Goal: Complete application form

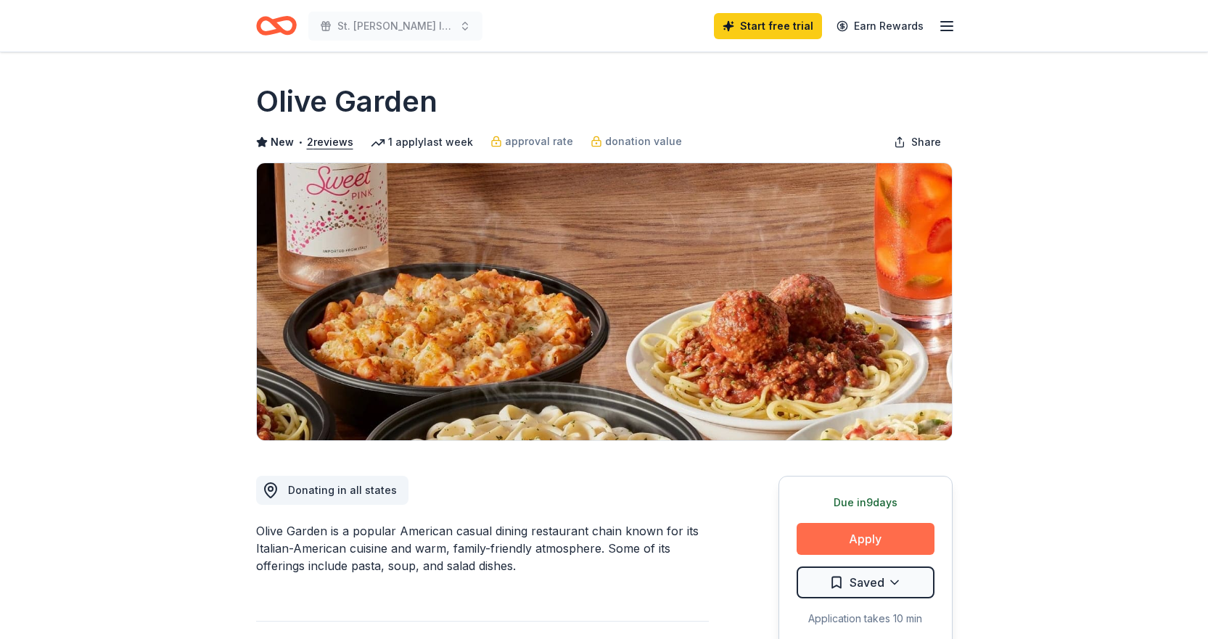
click at [878, 535] on button "Apply" at bounding box center [865, 539] width 138 height 32
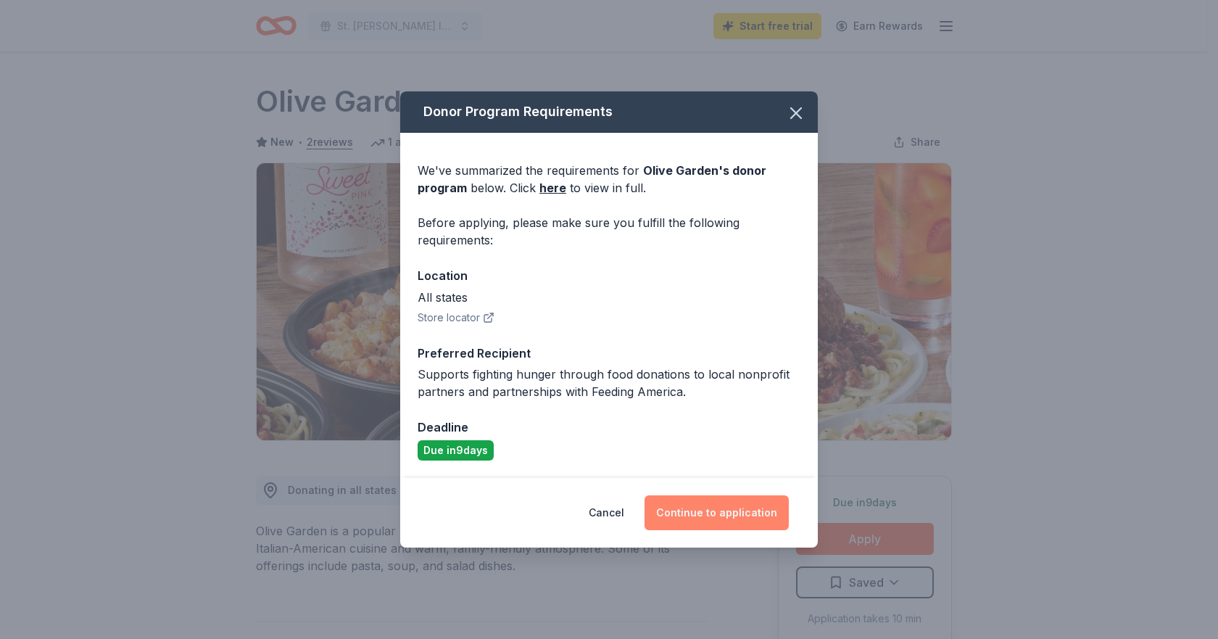
click at [729, 512] on button "Continue to application" at bounding box center [717, 512] width 144 height 35
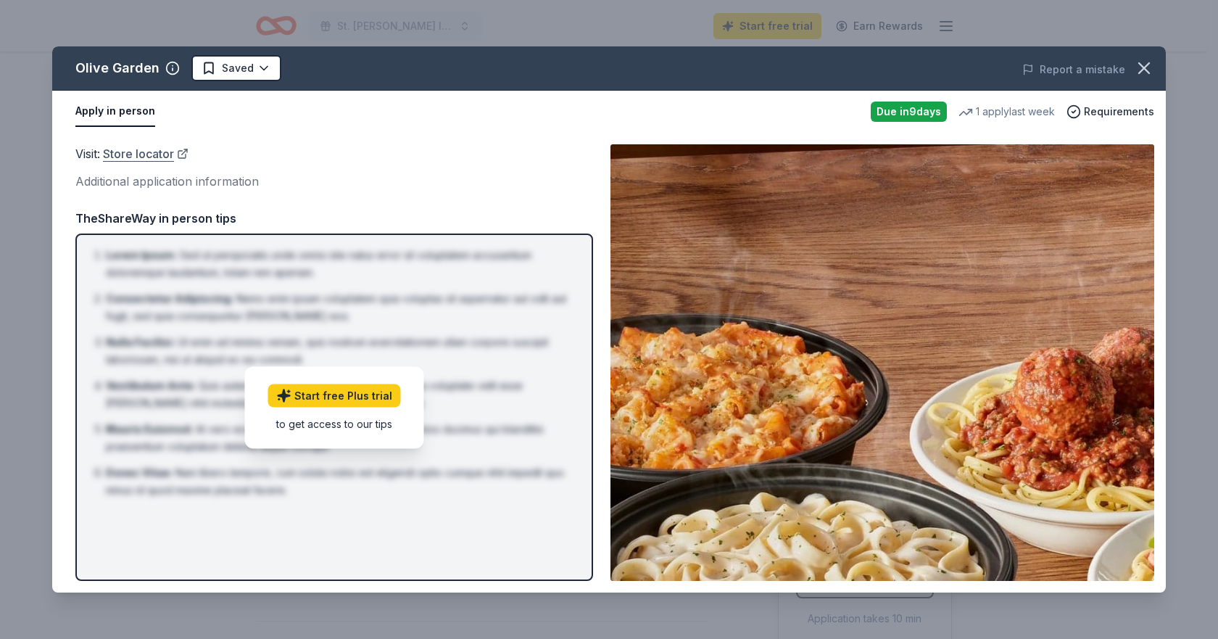
click at [139, 154] on link "Store locator" at bounding box center [146, 153] width 86 height 19
click at [339, 395] on link "Start free Plus trial" at bounding box center [334, 395] width 133 height 23
click at [307, 426] on div "to get access to our tips" at bounding box center [334, 423] width 133 height 15
click at [1108, 111] on span "Requirements" at bounding box center [1119, 111] width 70 height 17
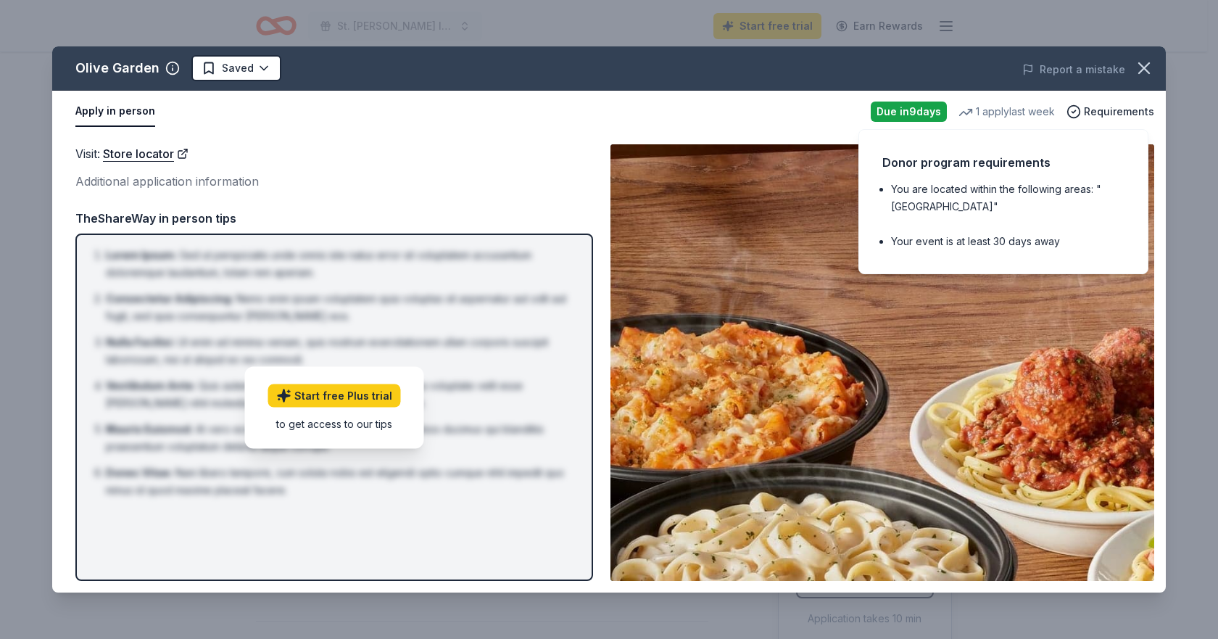
click at [106, 109] on button "Apply in person" at bounding box center [115, 111] width 80 height 30
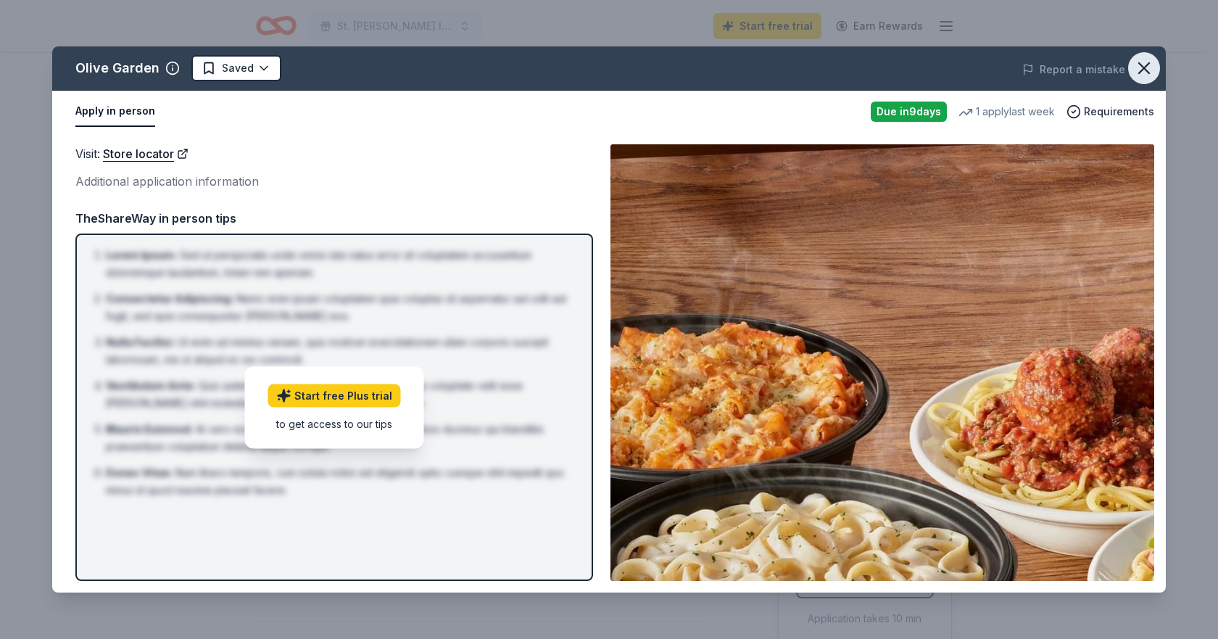
click at [1147, 67] on icon "button" at bounding box center [1144, 68] width 20 height 20
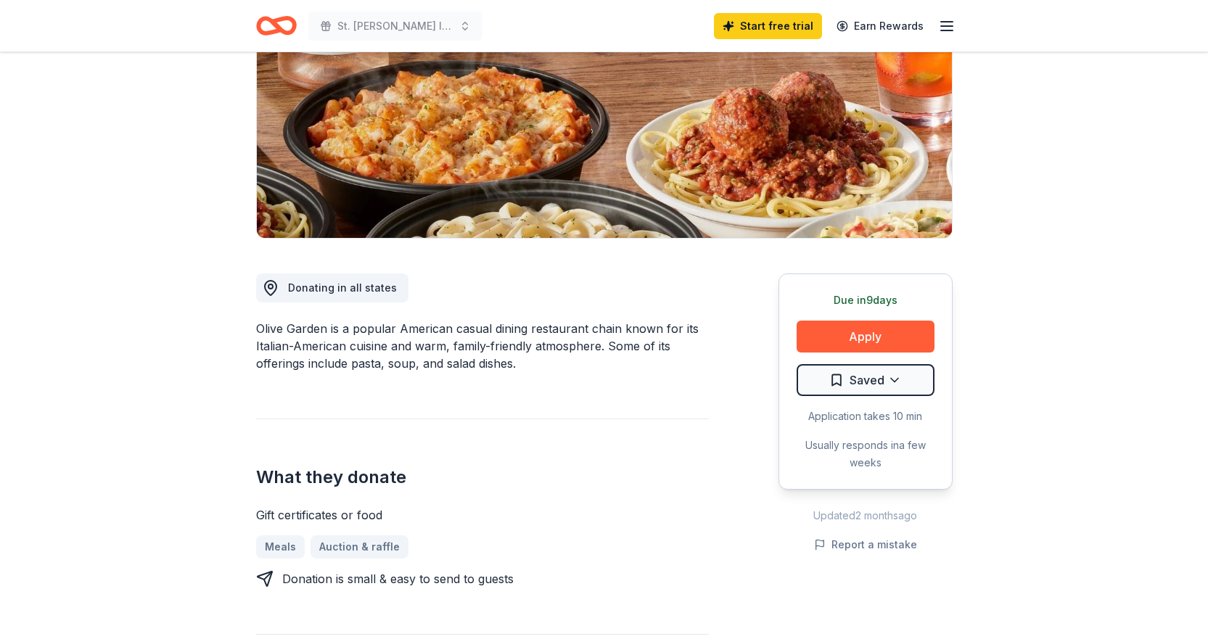
scroll to position [131, 0]
